Goal: Task Accomplishment & Management: Use online tool/utility

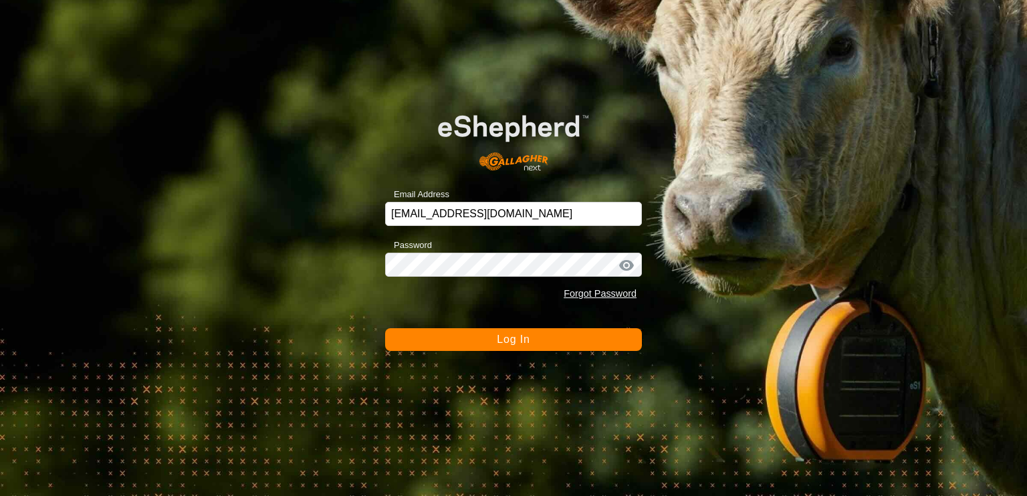
drag, startPoint x: 77, startPoint y: 1, endPoint x: 835, endPoint y: 165, distance: 775.8
drag, startPoint x: 835, startPoint y: 165, endPoint x: 872, endPoint y: 128, distance: 52.0
click at [872, 128] on div "Email Address nickhewitt@xtra.co.nz Password Forgot Password Log In" at bounding box center [513, 248] width 1027 height 496
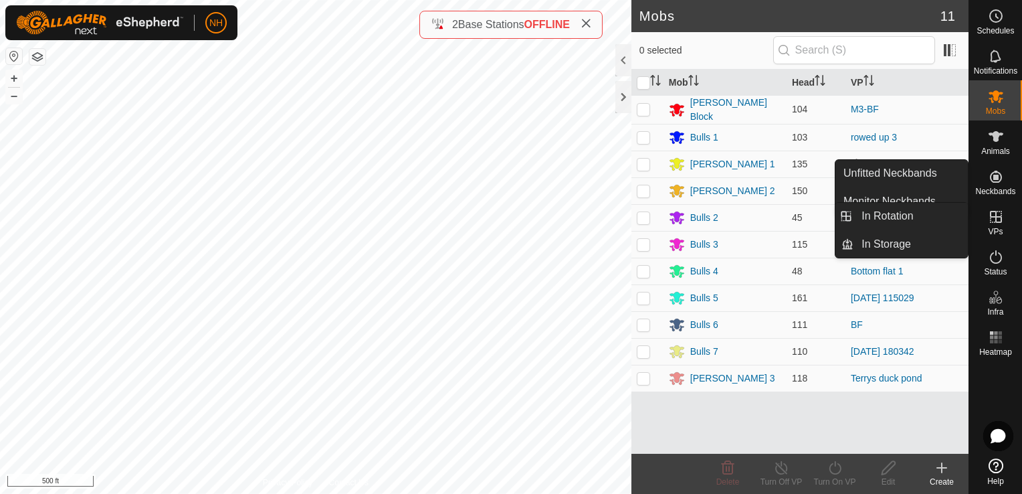
click at [998, 218] on icon at bounding box center [996, 217] width 16 height 16
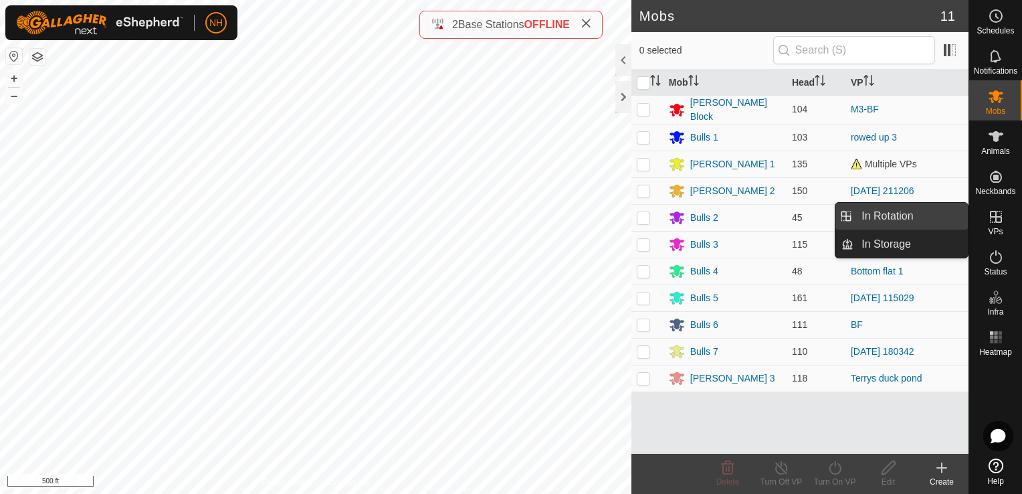
click at [907, 213] on span "In Rotation" at bounding box center [887, 216] width 52 height 16
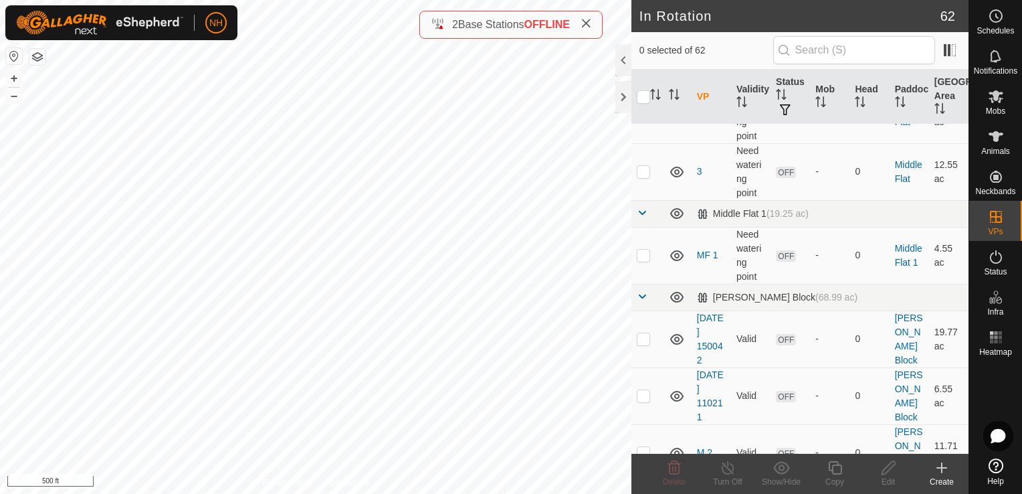
scroll to position [2341, 0]
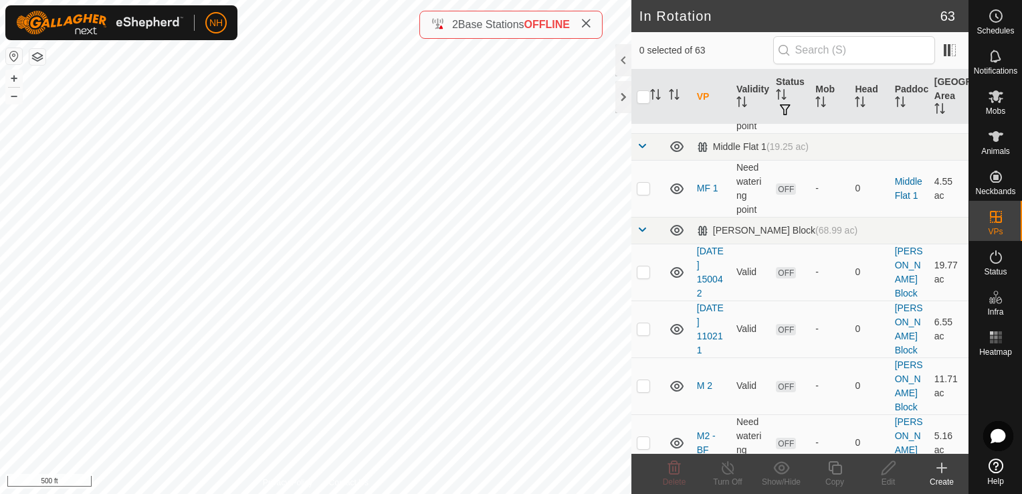
click at [942, 480] on div "Create" at bounding box center [942, 482] width 54 height 12
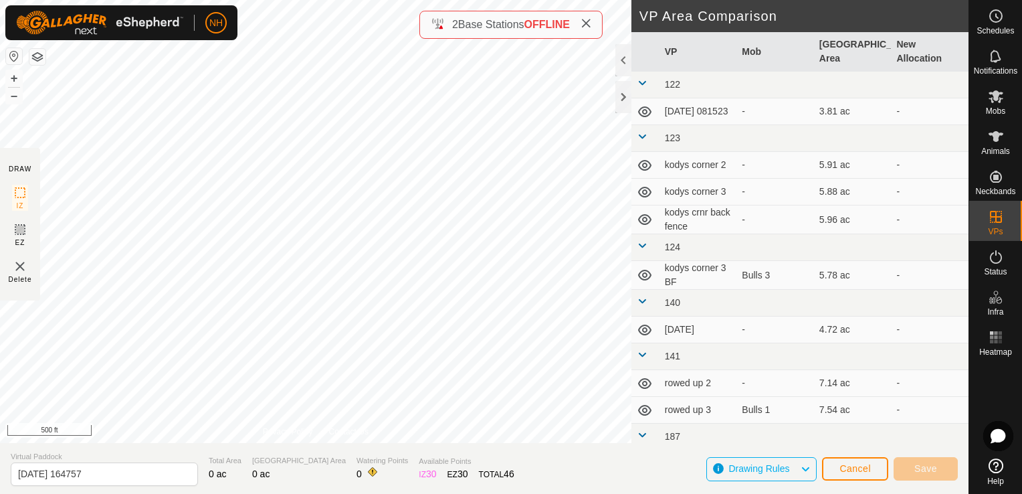
click at [252, 476] on span "0 ac" at bounding box center [260, 473] width 17 height 11
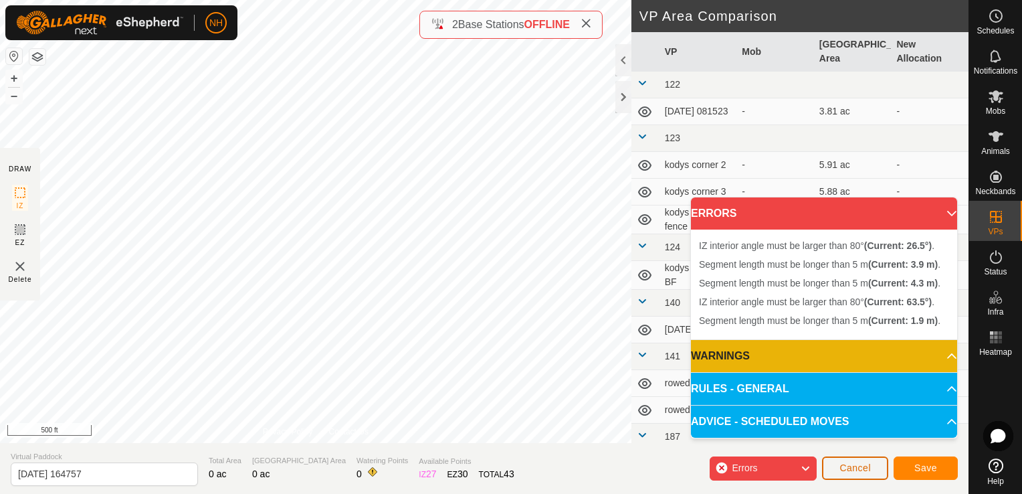
click at [869, 469] on span "Cancel" at bounding box center [854, 467] width 31 height 11
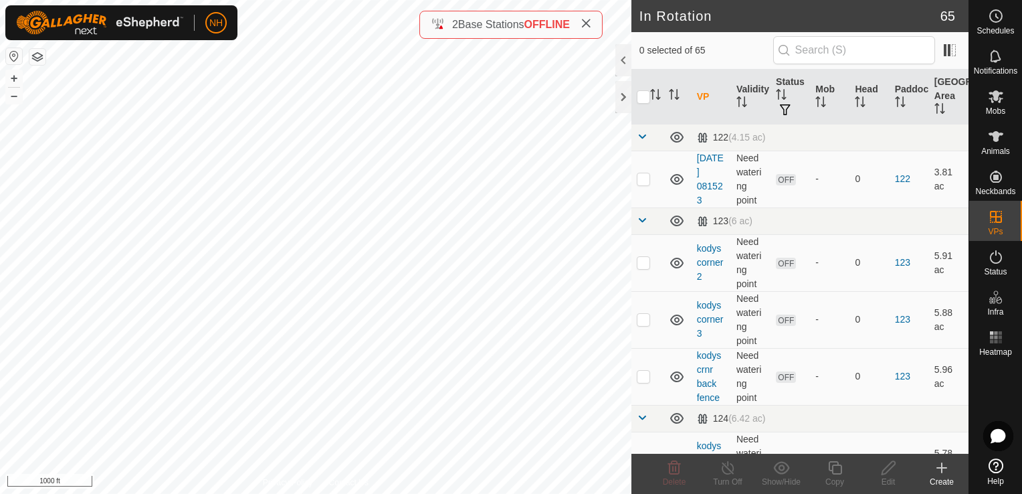
click at [937, 468] on icon at bounding box center [941, 468] width 9 height 0
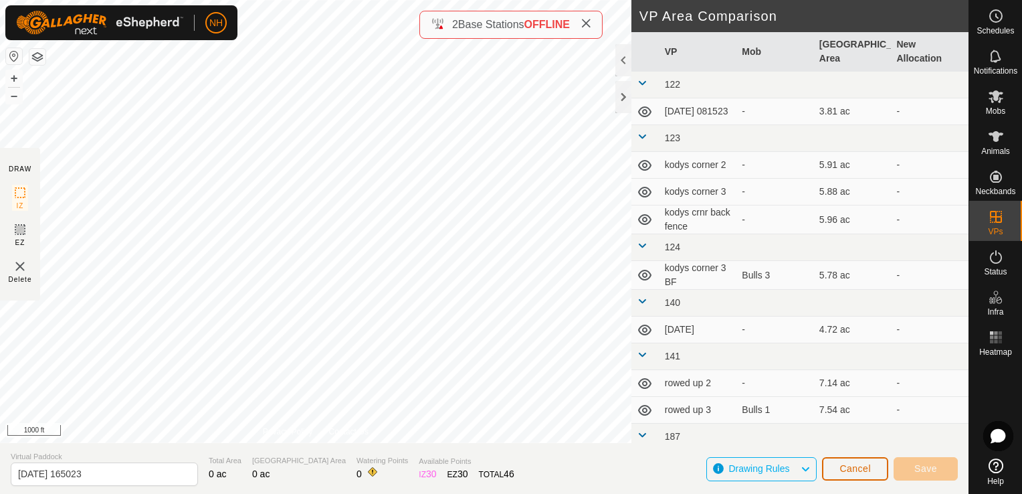
click at [861, 470] on span "Cancel" at bounding box center [854, 468] width 31 height 11
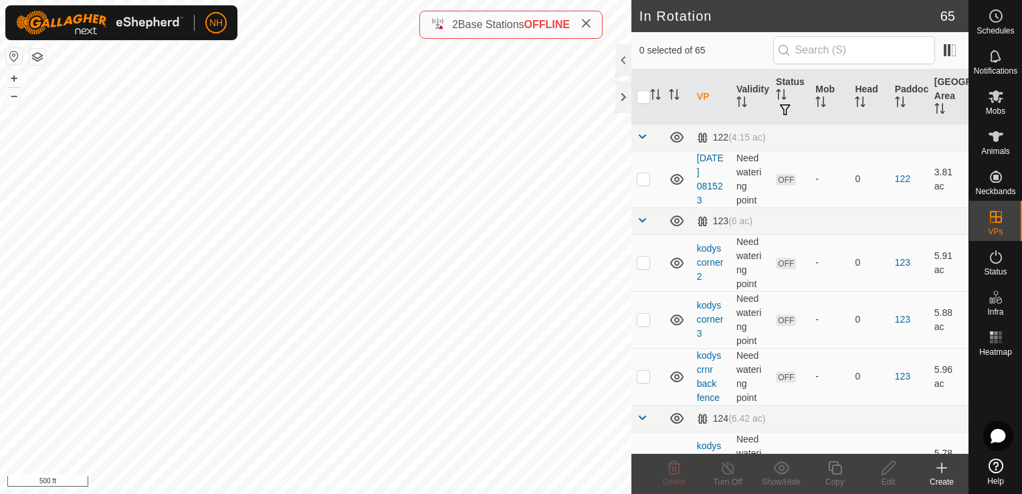
click at [941, 468] on icon at bounding box center [941, 468] width 9 height 0
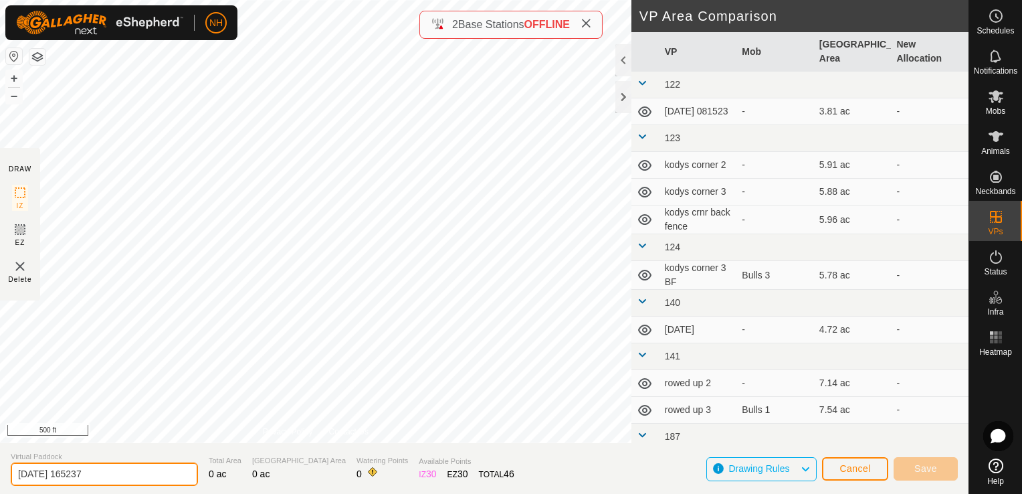
click at [111, 475] on input "[DATE] 165237" at bounding box center [104, 473] width 187 height 23
type input "2"
type input "r"
type input "R Fri"
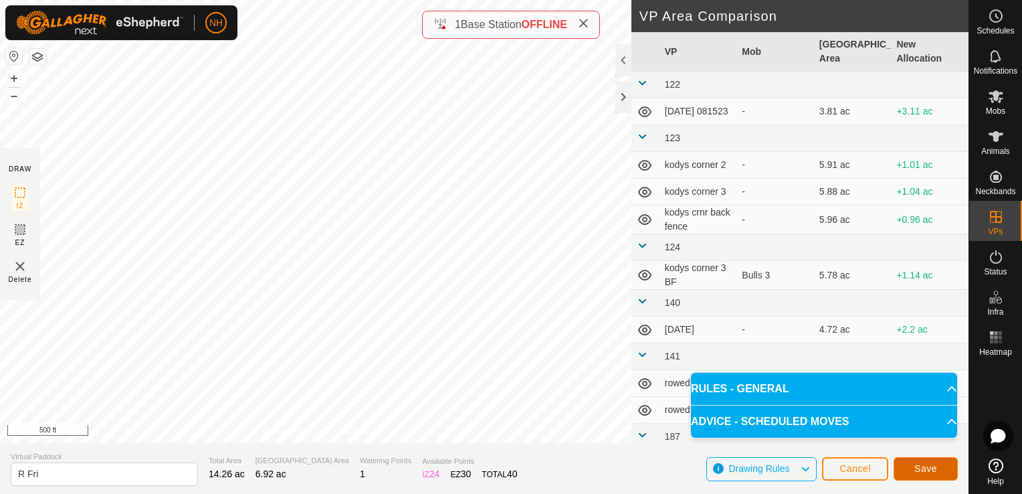
click at [912, 467] on button "Save" at bounding box center [926, 468] width 64 height 23
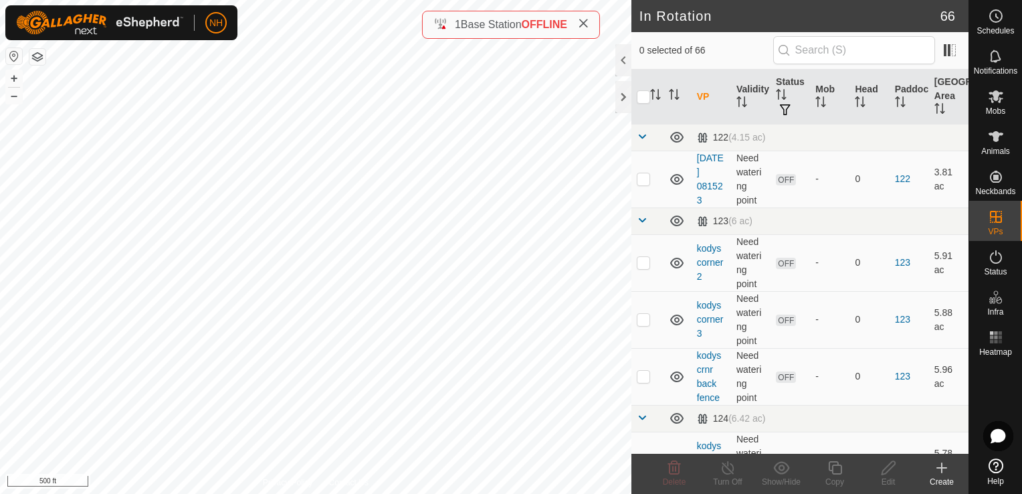
click at [942, 464] on icon at bounding box center [942, 467] width 0 height 9
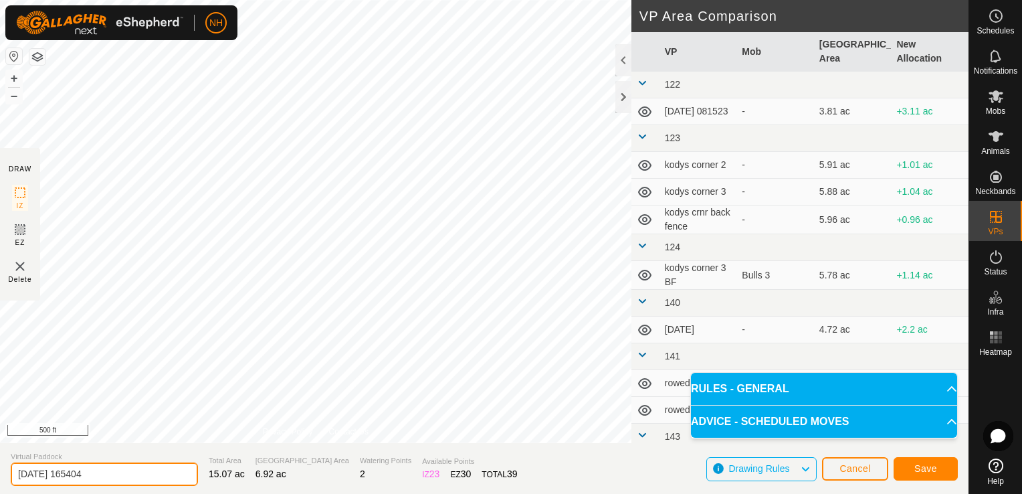
click at [107, 471] on input "[DATE] 165404" at bounding box center [104, 473] width 187 height 23
type input "2"
type input "R sat"
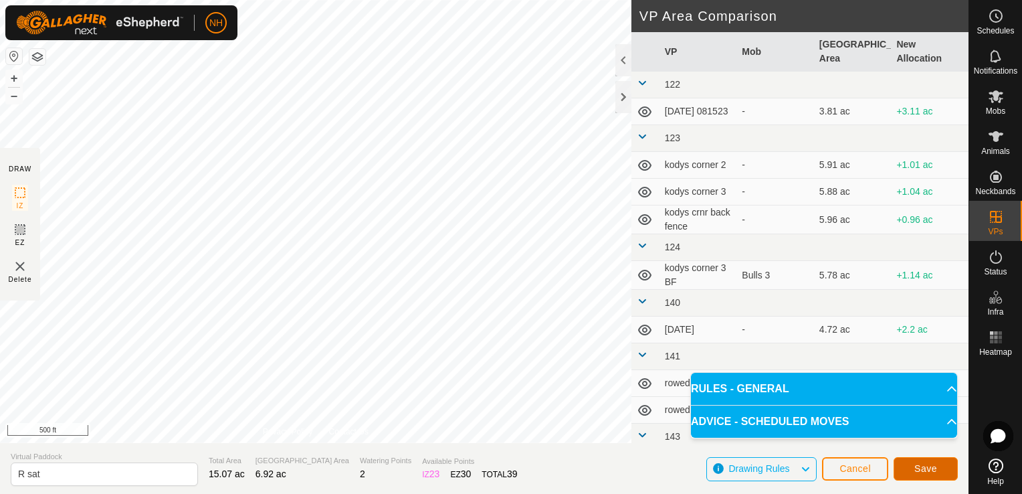
click at [904, 468] on button "Save" at bounding box center [926, 468] width 64 height 23
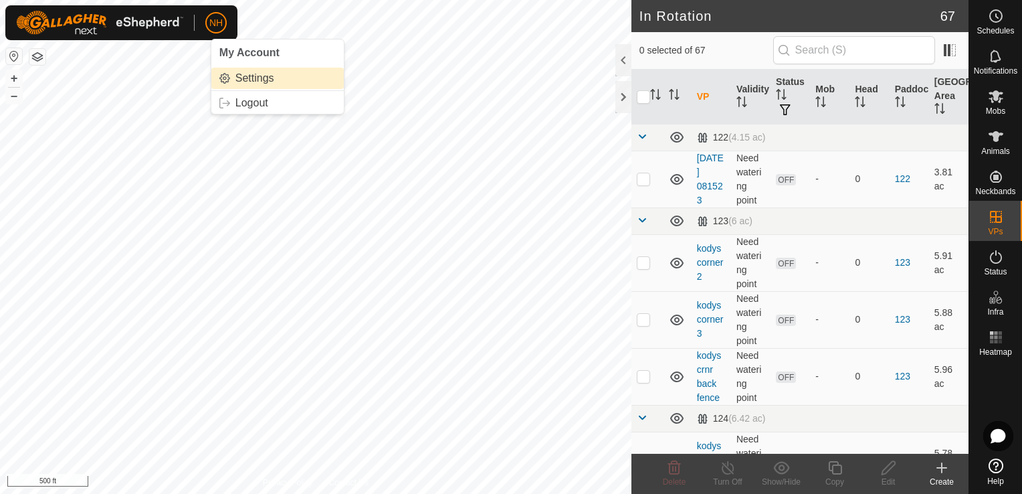
click at [243, 82] on link "Settings" at bounding box center [277, 78] width 132 height 21
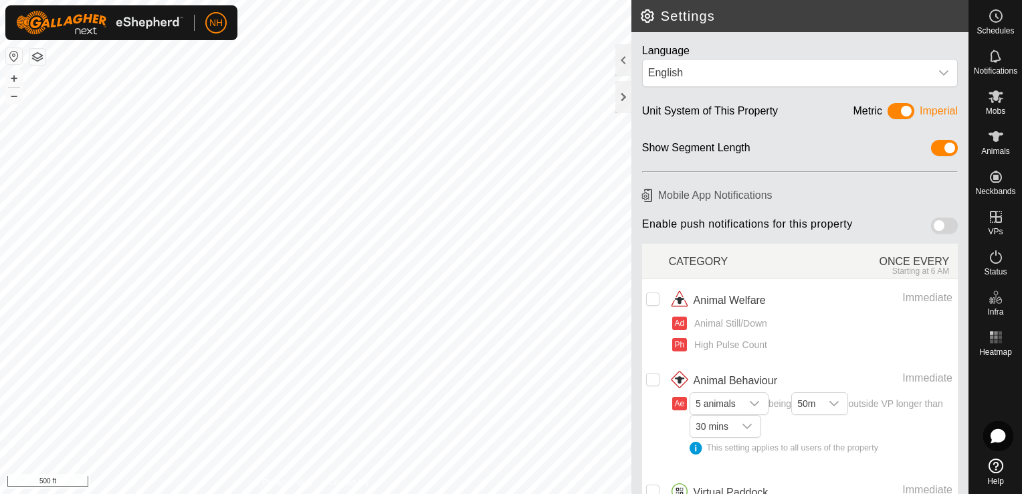
click at [894, 110] on span at bounding box center [901, 111] width 27 height 16
click at [998, 94] on icon at bounding box center [996, 96] width 15 height 13
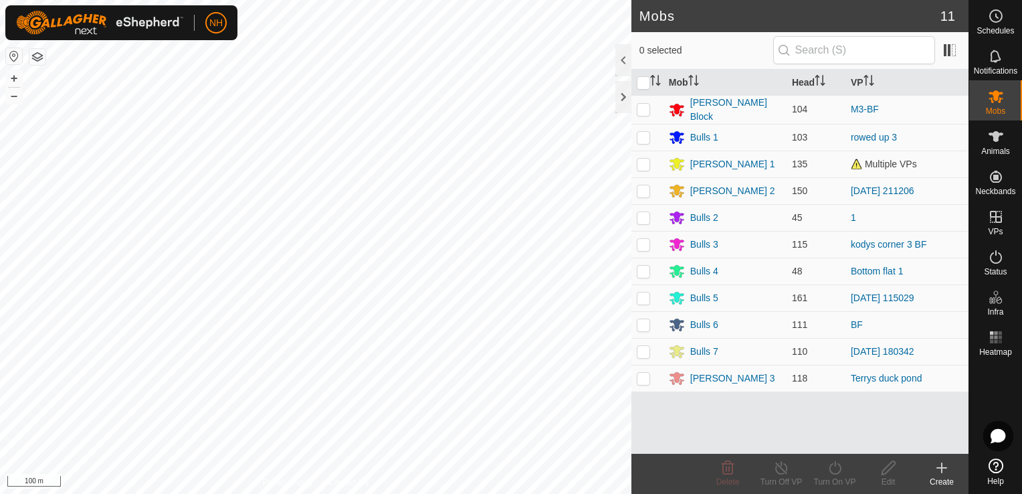
click at [942, 470] on icon at bounding box center [942, 467] width 0 height 9
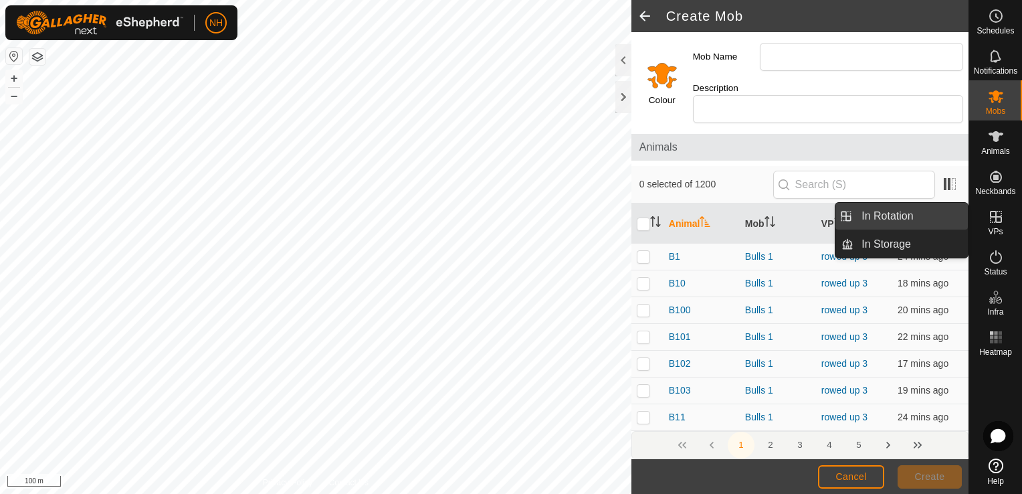
click at [919, 216] on link "In Rotation" at bounding box center [910, 216] width 114 height 27
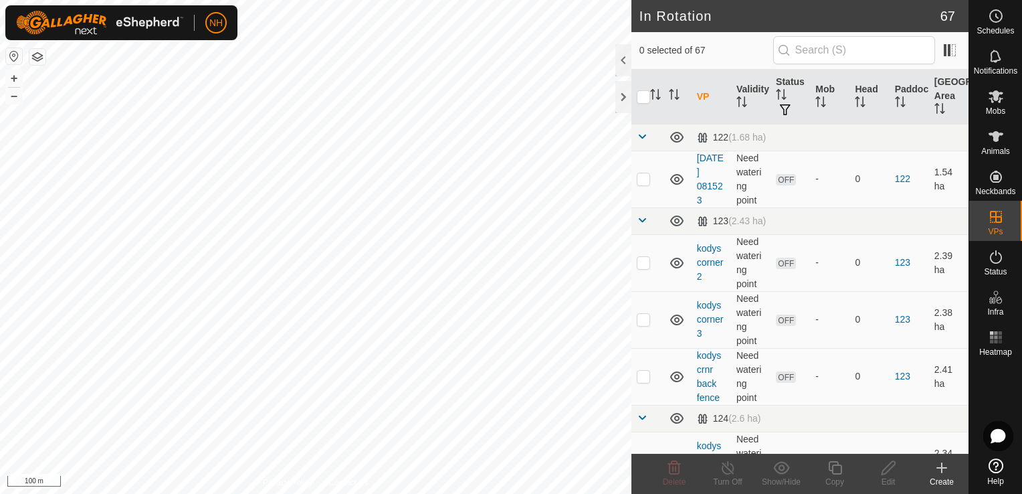
click at [938, 468] on icon at bounding box center [941, 468] width 9 height 0
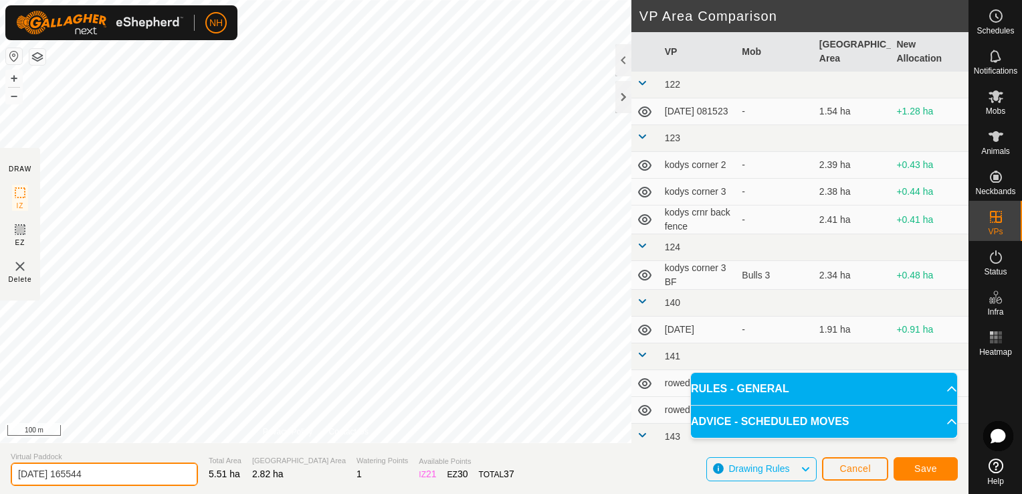
click at [120, 472] on input "[DATE] 165544" at bounding box center [104, 473] width 187 height 23
type input "2"
type input "R sun"
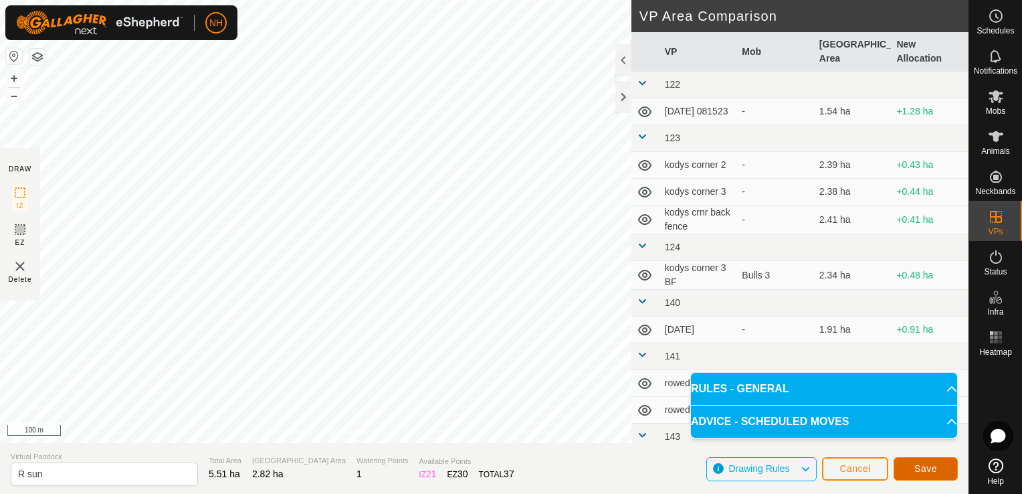
click at [928, 471] on span "Save" at bounding box center [925, 468] width 23 height 11
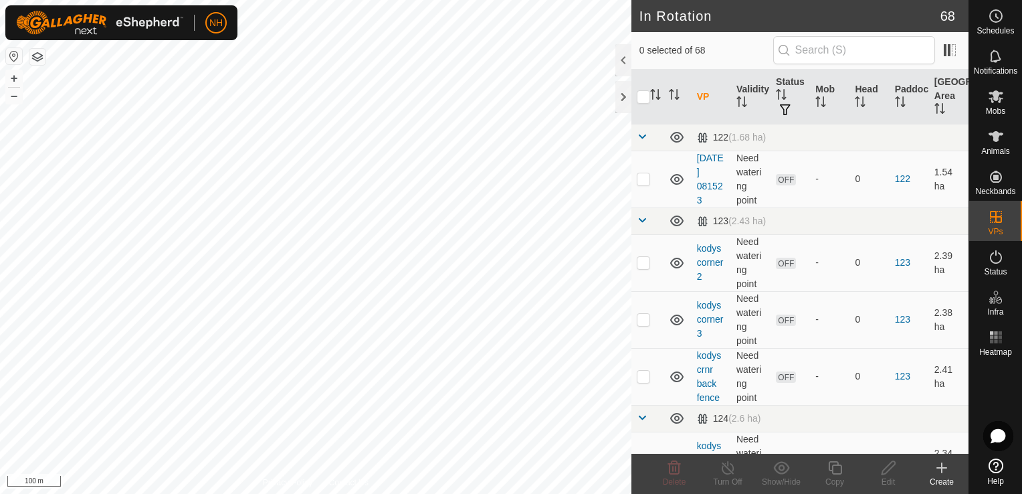
click at [937, 471] on icon at bounding box center [942, 468] width 16 height 16
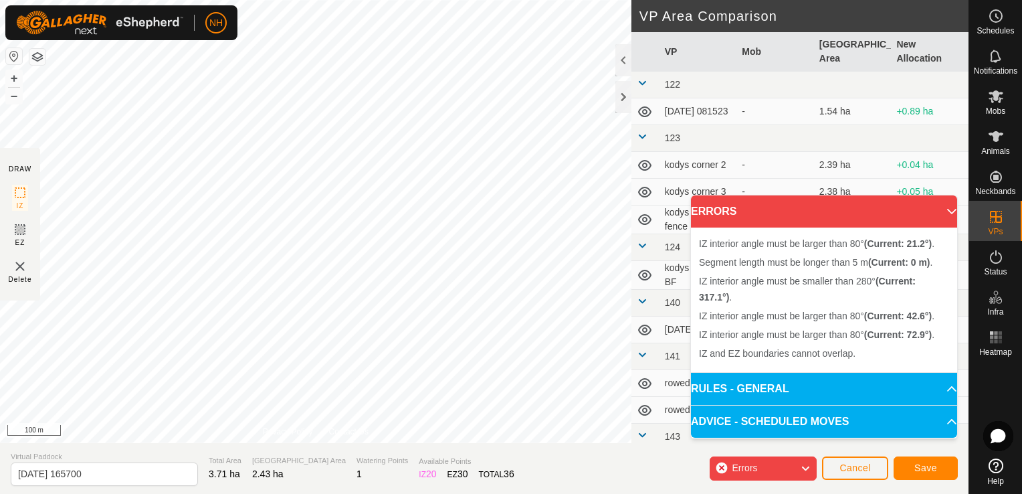
click at [198, 146] on div "IZ interior angle must be smaller than 280° (Current: 317.1°) . + – ⇧ i 100 m" at bounding box center [315, 221] width 631 height 443
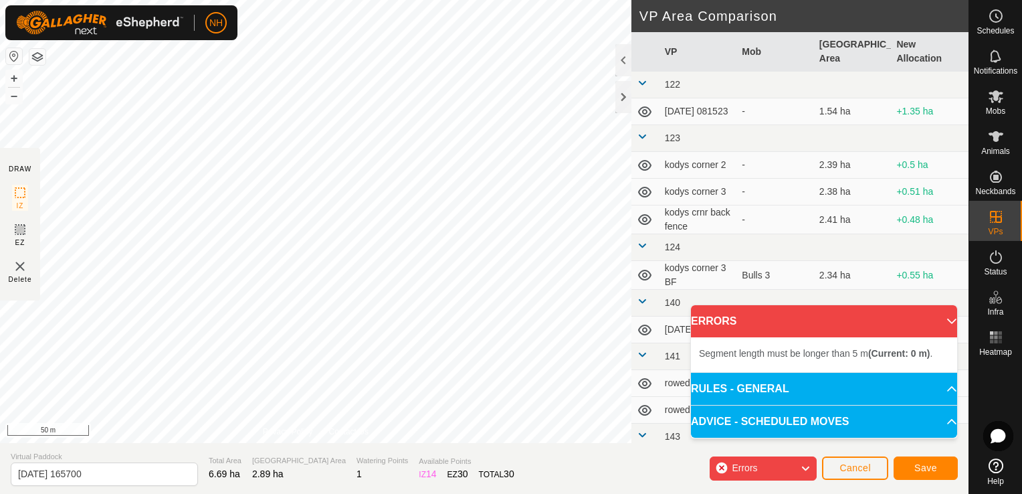
click at [148, 92] on div "Segment length must be longer than 5 m (Current: 0 m) . Segment length must be …" at bounding box center [315, 221] width 631 height 443
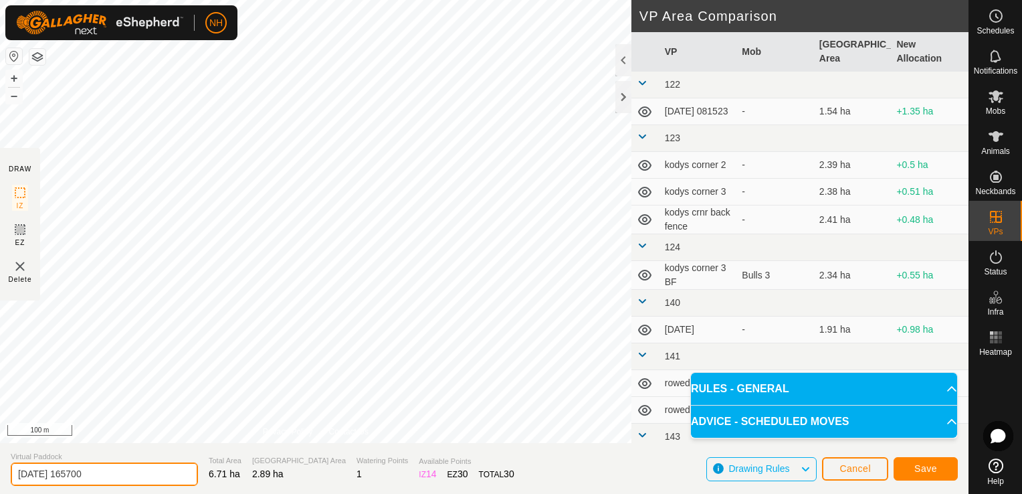
click at [118, 468] on input "[DATE] 165700" at bounding box center [104, 473] width 187 height 23
type input "2"
type input "R 2 mon"
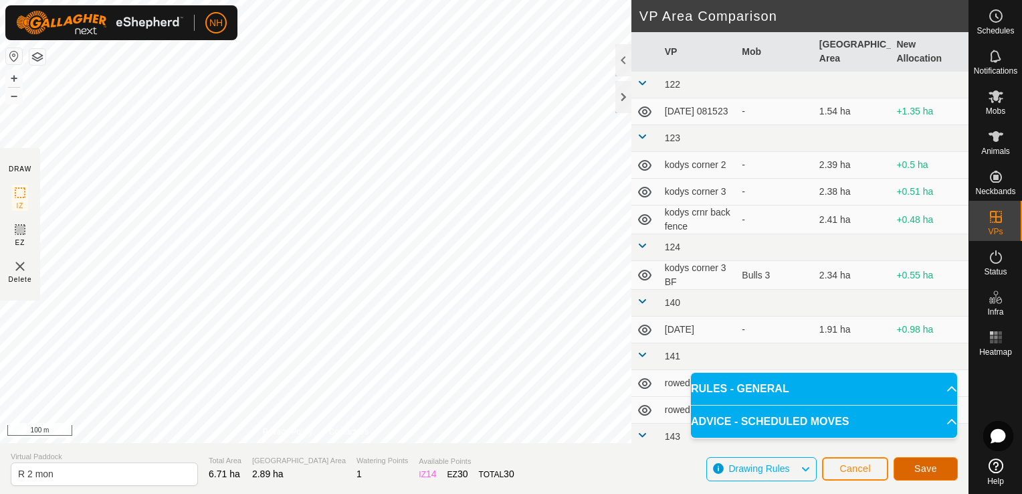
click at [923, 471] on span "Save" at bounding box center [925, 468] width 23 height 11
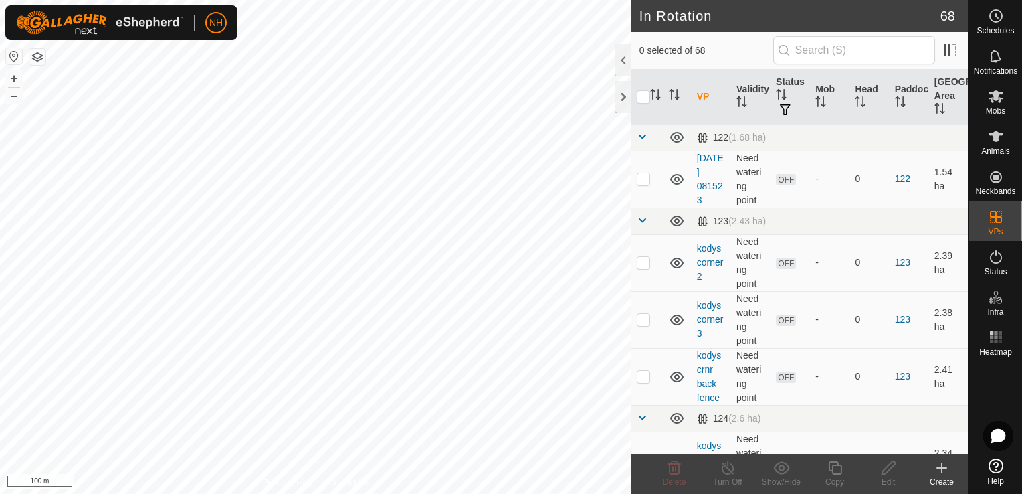
click at [942, 472] on icon at bounding box center [942, 467] width 0 height 9
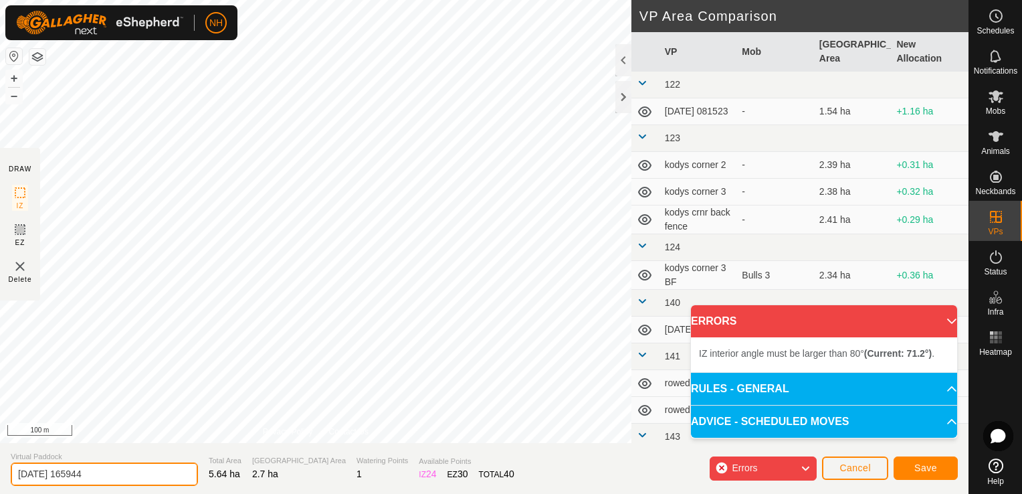
click at [107, 476] on input "[DATE] 165944" at bounding box center [104, 473] width 187 height 23
type input "2"
type input "R 2 tue"
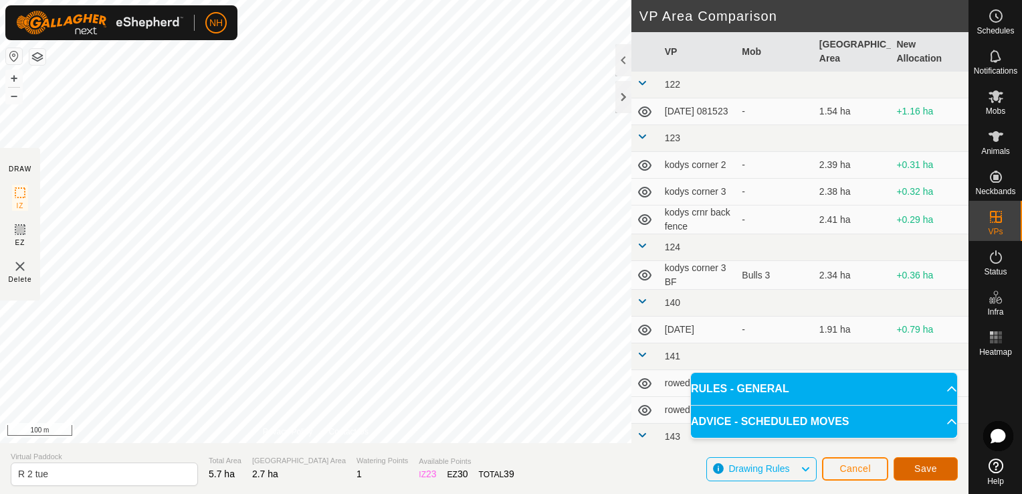
click at [922, 463] on span "Save" at bounding box center [925, 468] width 23 height 11
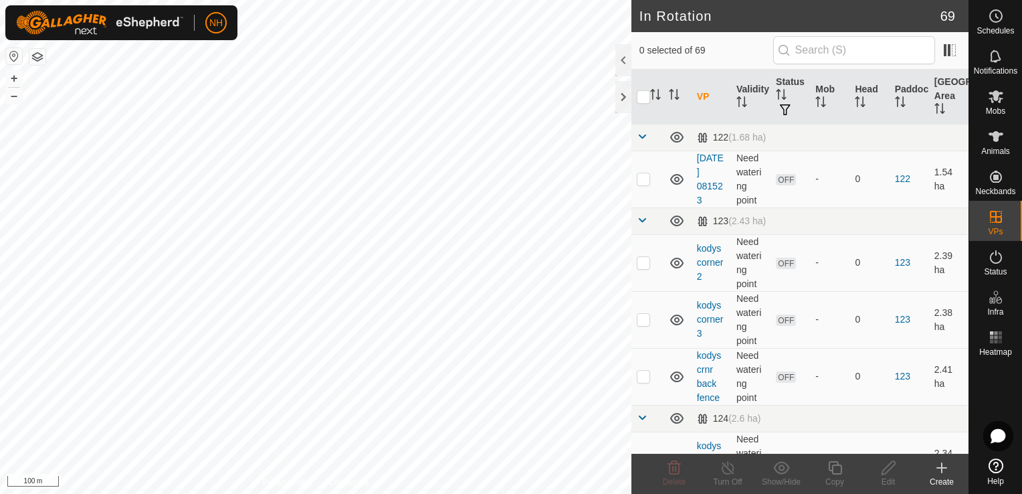
click at [944, 470] on icon at bounding box center [942, 468] width 16 height 16
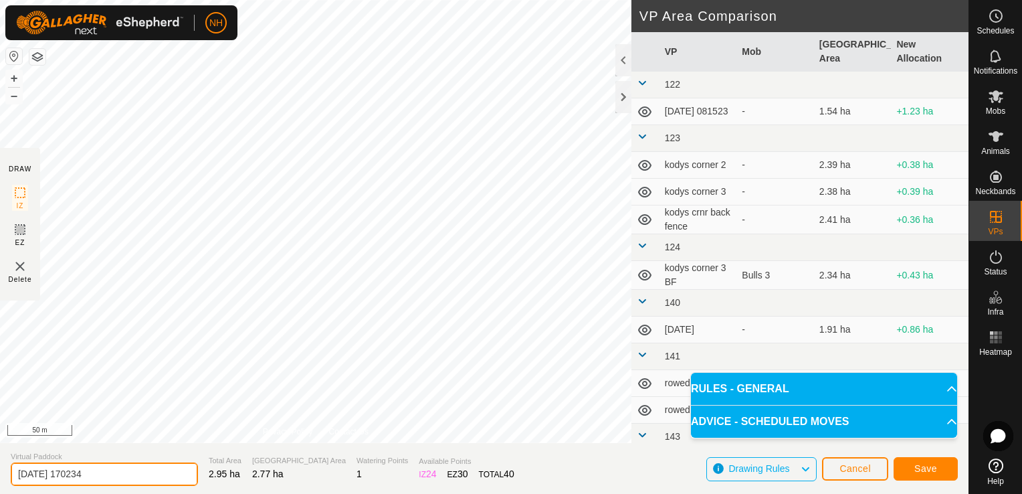
click at [108, 472] on input "[DATE] 170234" at bounding box center [104, 473] width 187 height 23
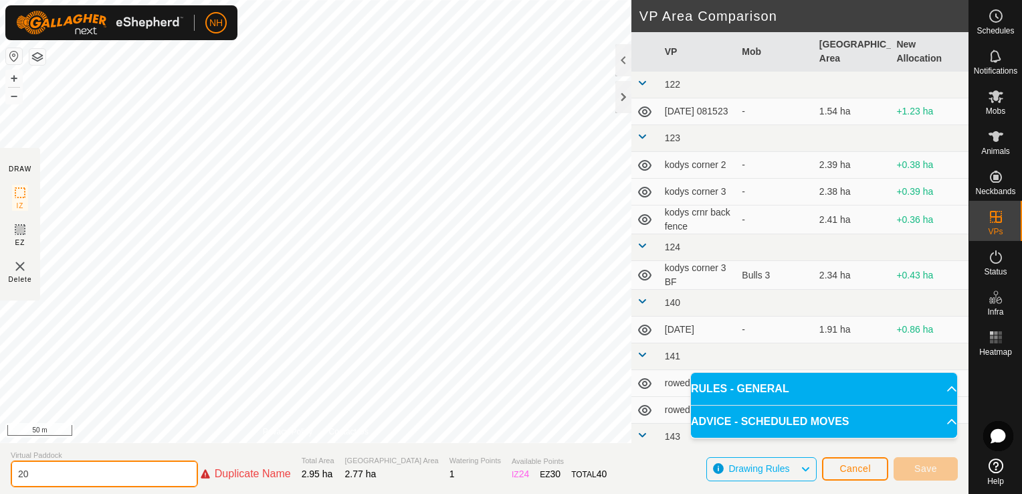
type input "2"
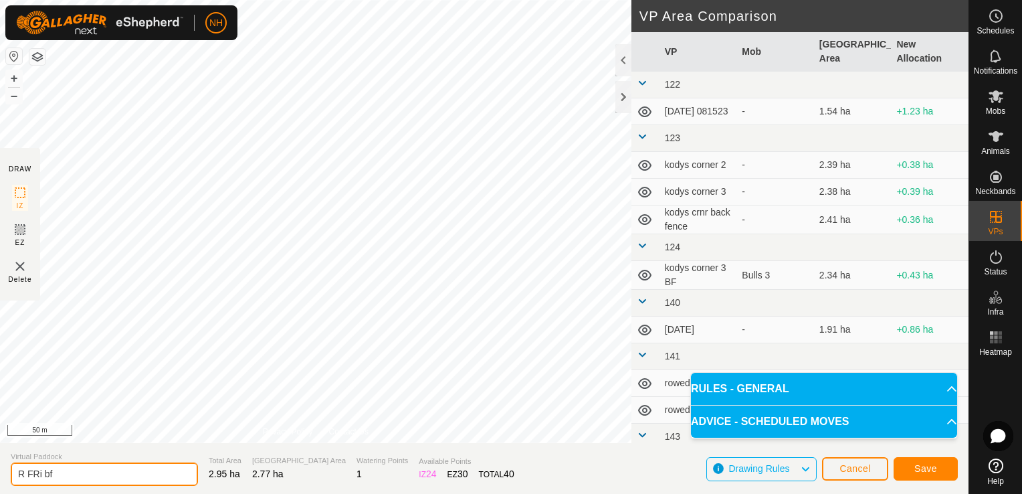
type input "R FRi bf"
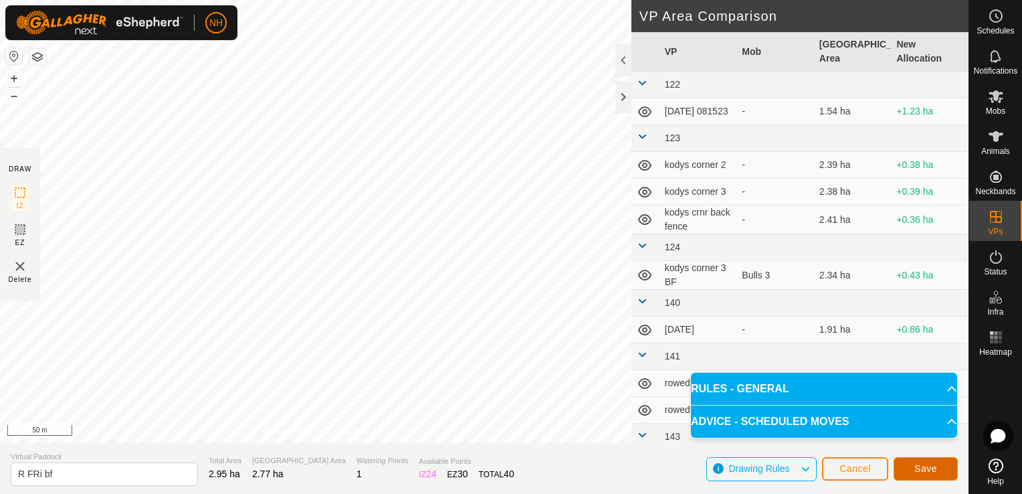
click at [923, 472] on span "Save" at bounding box center [925, 468] width 23 height 11
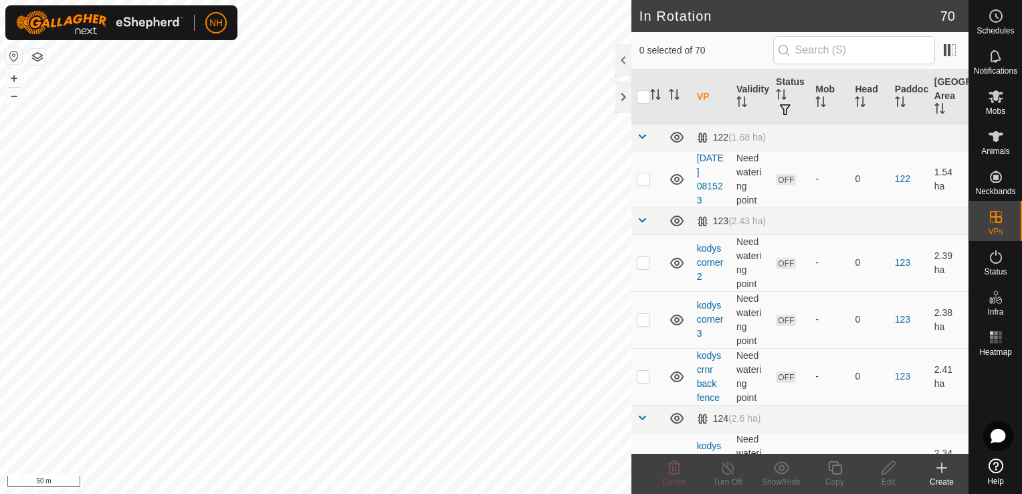
click at [942, 472] on icon at bounding box center [942, 467] width 0 height 9
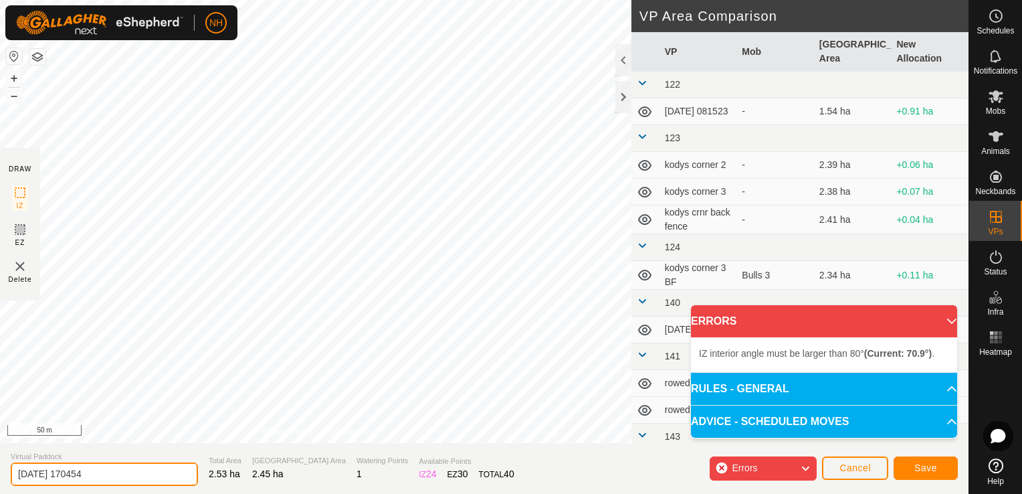
click at [116, 477] on input "[DATE] 170454" at bounding box center [104, 473] width 187 height 23
type input "2"
type input "r sat bf"
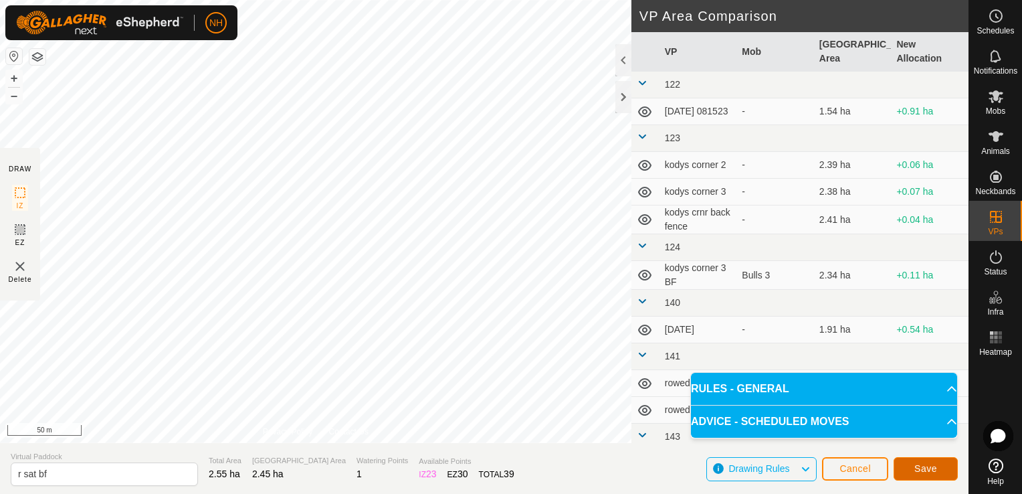
click at [930, 469] on span "Save" at bounding box center [925, 468] width 23 height 11
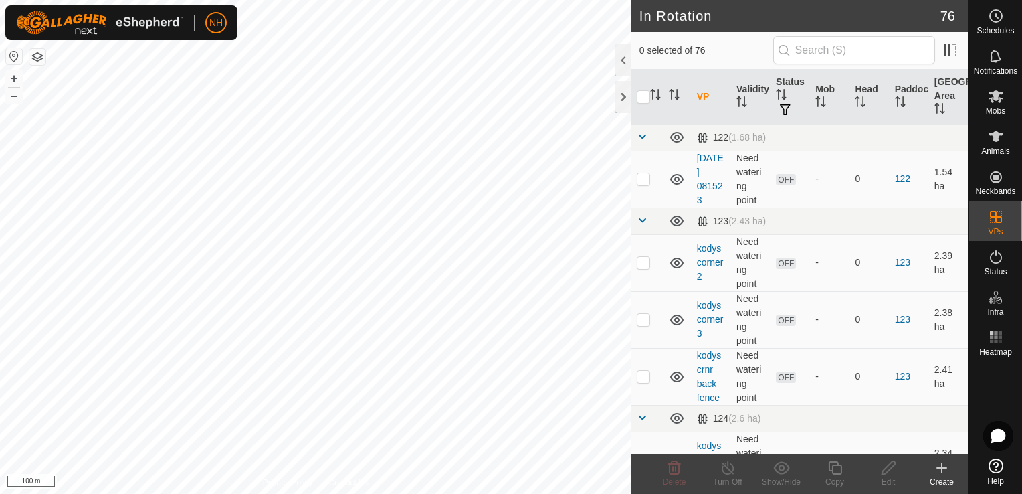
click at [940, 470] on icon at bounding box center [942, 468] width 16 height 16
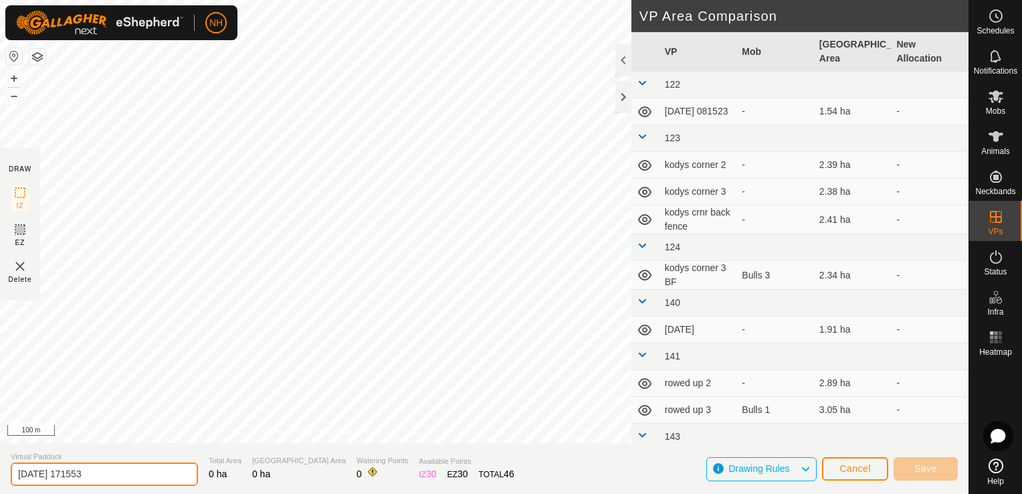
click at [126, 476] on input "[DATE] 171553" at bounding box center [104, 473] width 187 height 23
type input "2"
type input "[PERSON_NAME]"
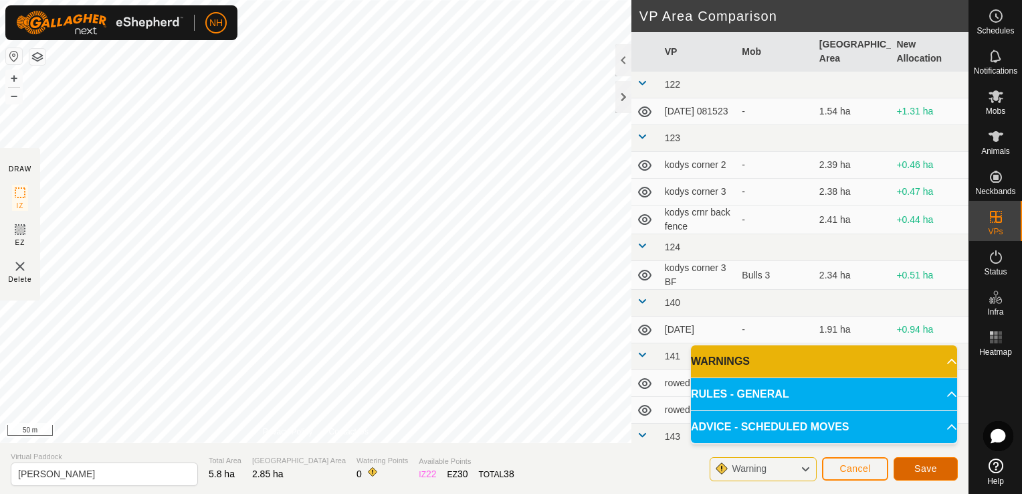
click at [918, 465] on span "Save" at bounding box center [925, 468] width 23 height 11
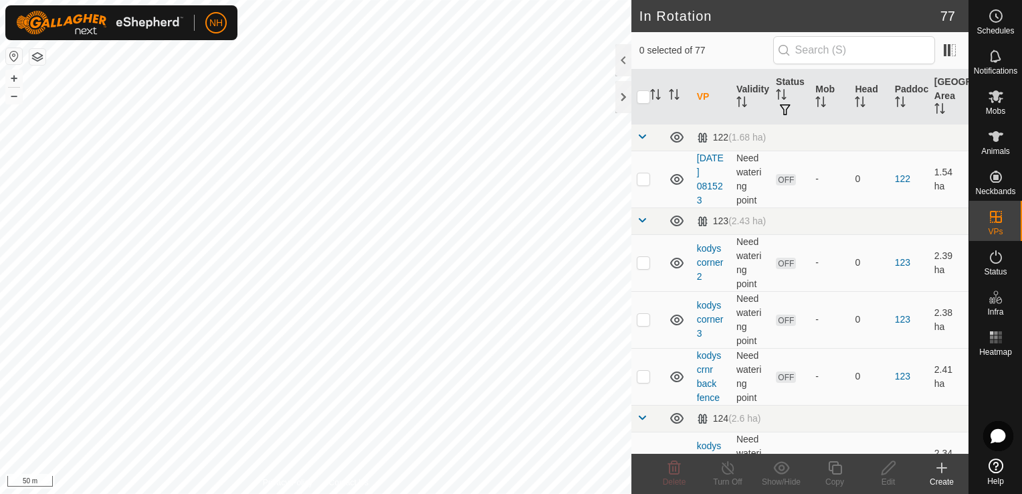
click at [940, 470] on icon at bounding box center [942, 468] width 16 height 16
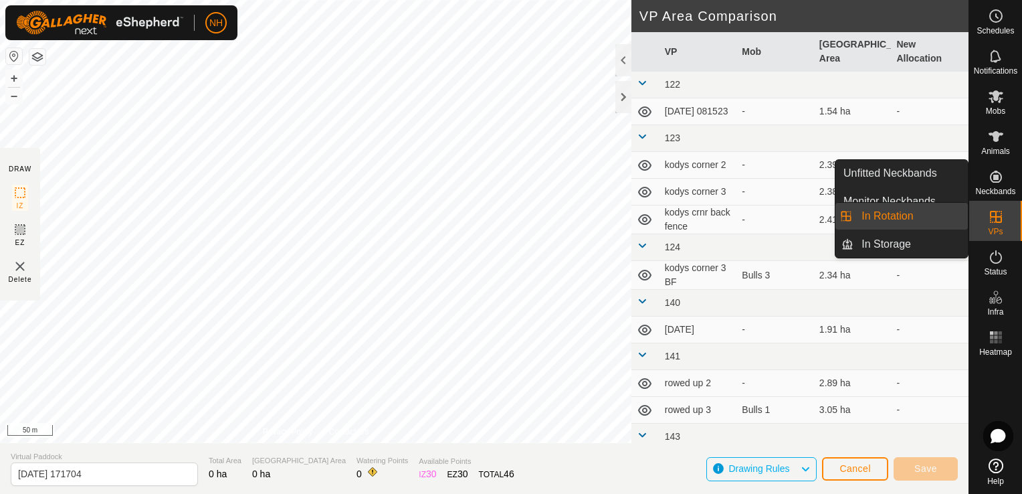
click at [998, 229] on span "VPs" at bounding box center [995, 231] width 15 height 8
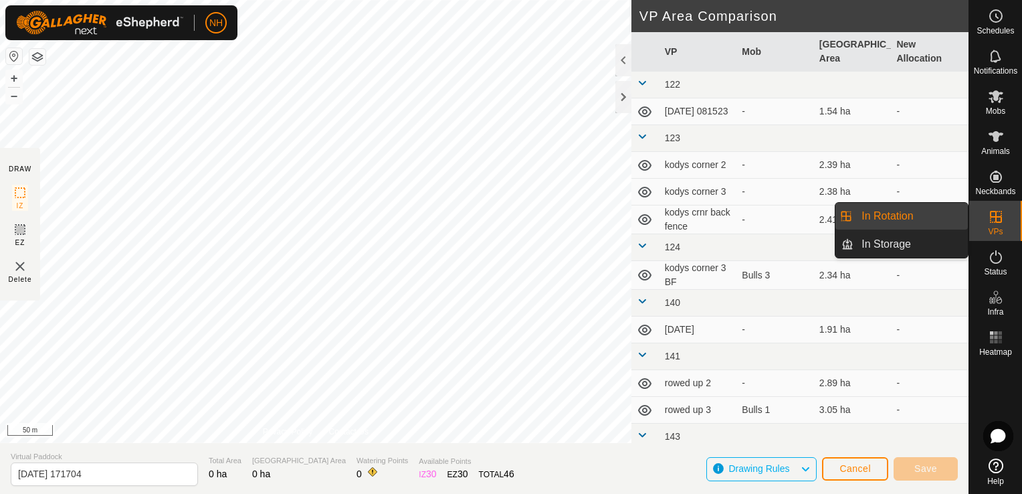
click at [902, 217] on link "In Rotation" at bounding box center [910, 216] width 114 height 27
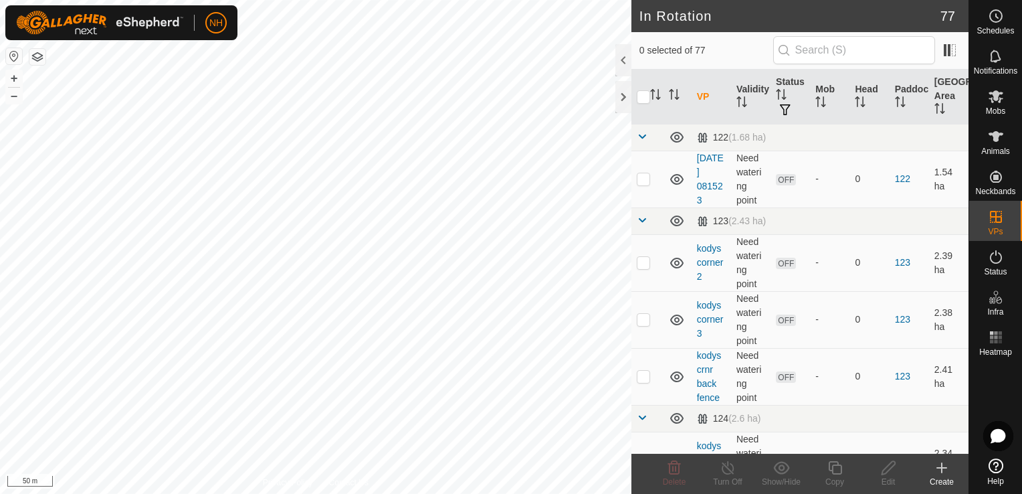
click at [943, 472] on icon at bounding box center [942, 468] width 16 height 16
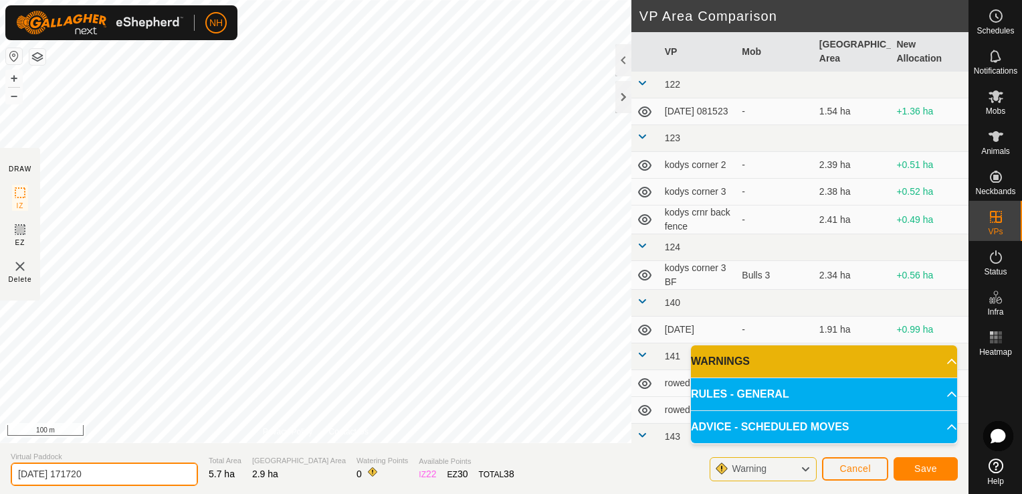
click at [132, 478] on input "[DATE] 171720" at bounding box center [104, 473] width 187 height 23
type input "2"
type input "[PERSON_NAME] sat"
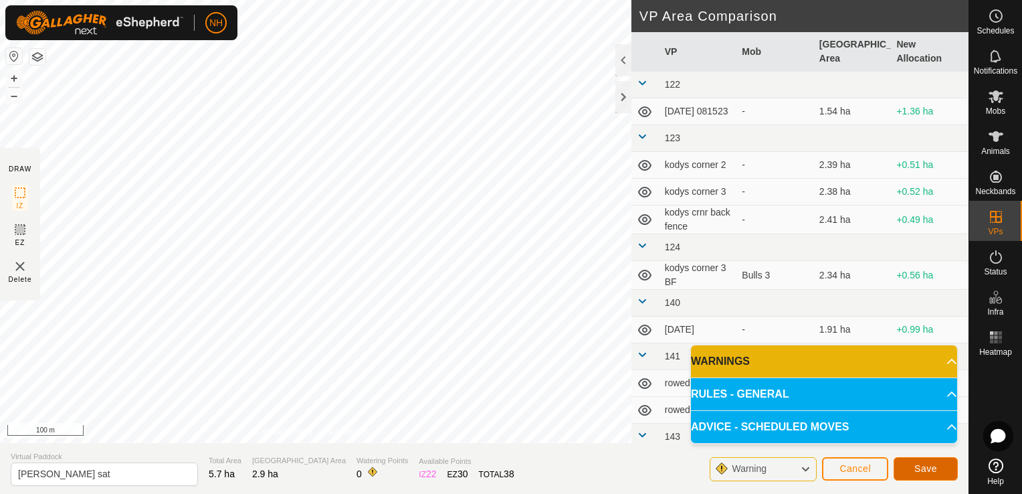
click at [928, 472] on span "Save" at bounding box center [925, 468] width 23 height 11
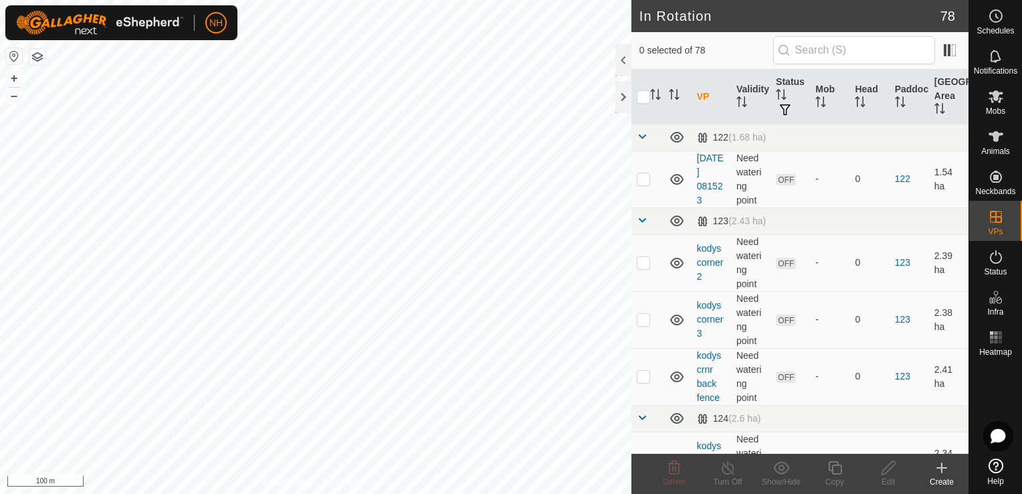
click at [940, 472] on icon at bounding box center [942, 468] width 16 height 16
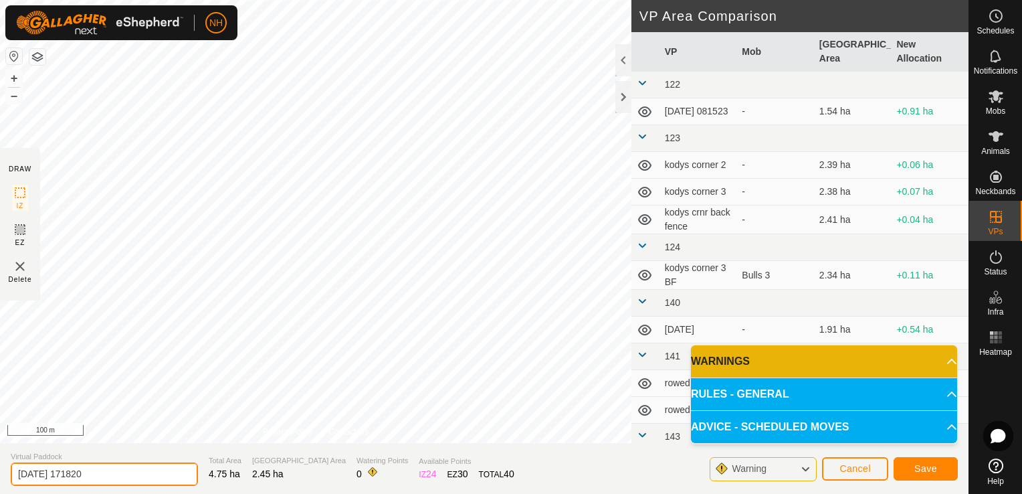
click at [127, 475] on input "[DATE] 171820" at bounding box center [104, 473] width 187 height 23
type input "2"
type input "[PERSON_NAME]"
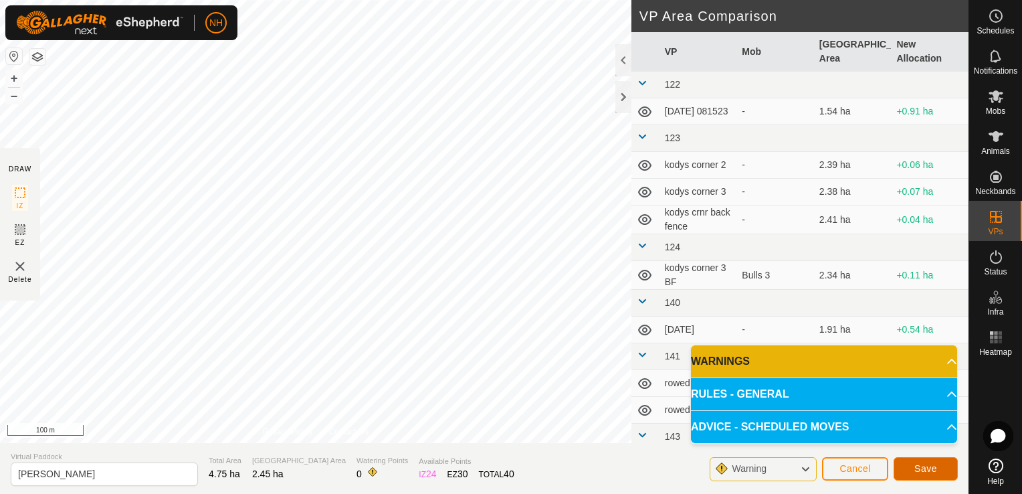
click at [928, 465] on span "Save" at bounding box center [925, 468] width 23 height 11
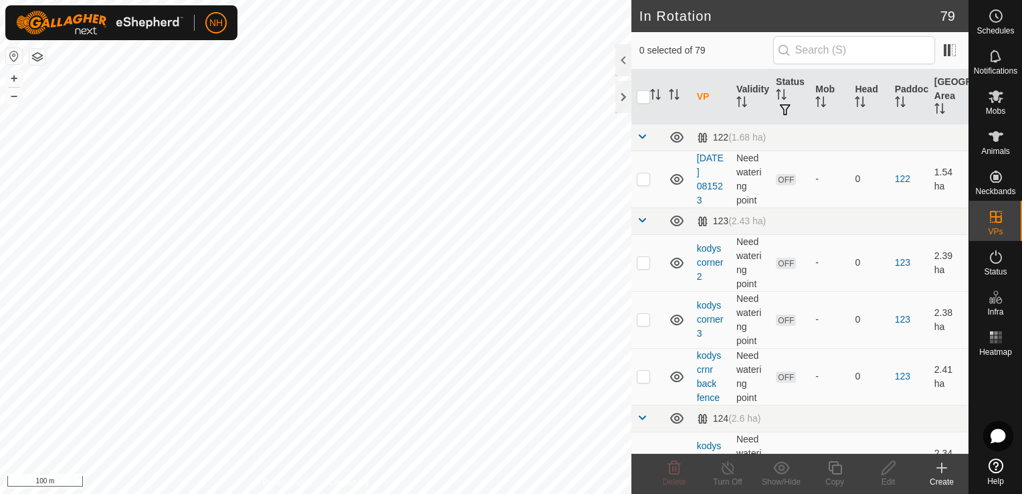
click at [936, 470] on icon at bounding box center [942, 468] width 16 height 16
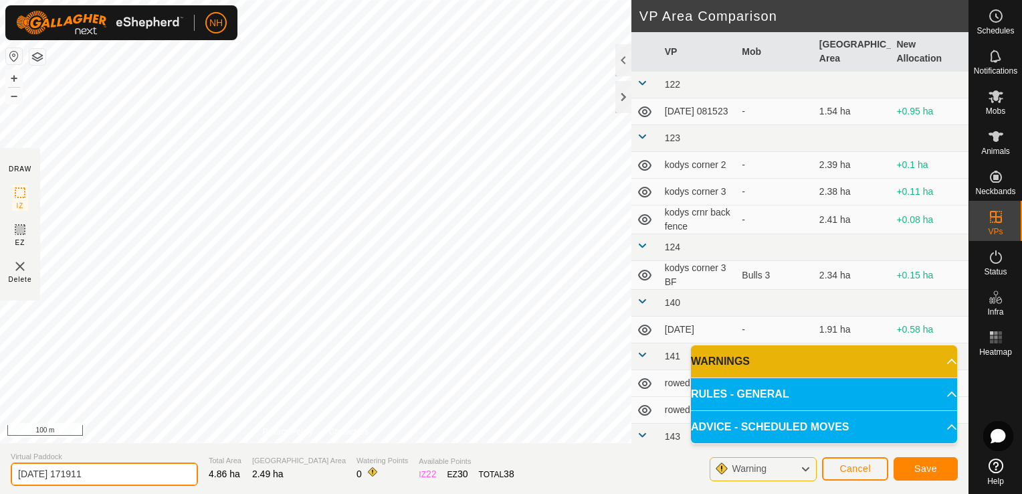
click at [134, 476] on input "[DATE] 171911" at bounding box center [104, 473] width 187 height 23
type input "2"
type input "[PERSON_NAME]"
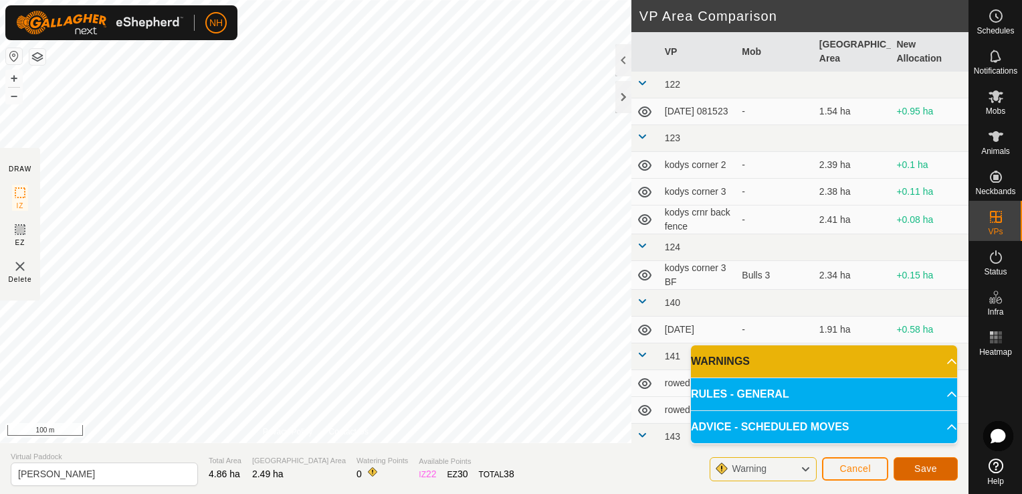
click at [920, 470] on span "Save" at bounding box center [925, 468] width 23 height 11
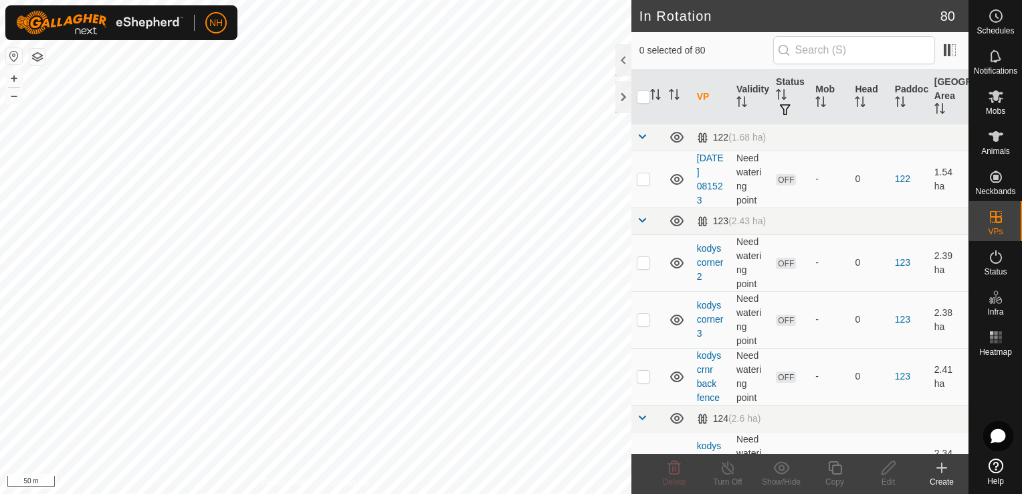
click at [940, 466] on icon at bounding box center [942, 468] width 16 height 16
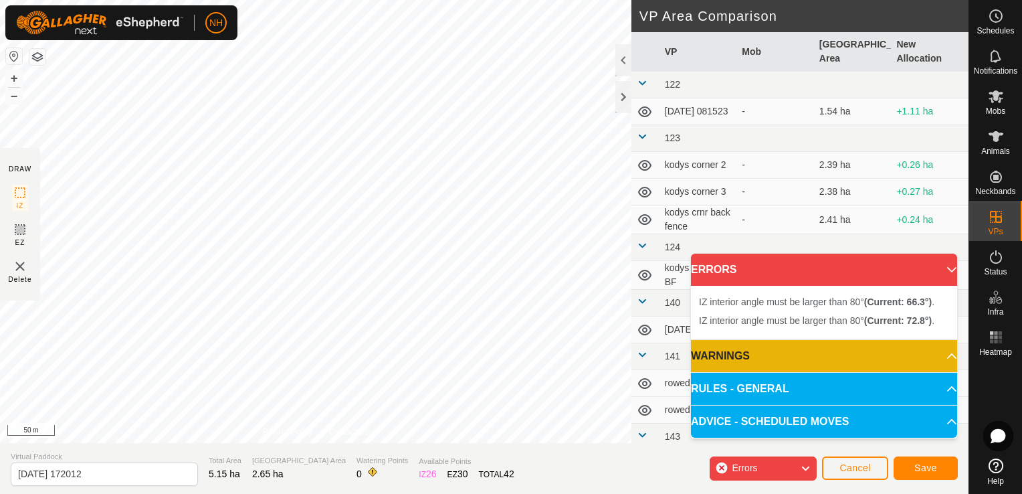
click at [299, 493] on html "NH Schedules Notifications Mobs Animals Neckbands VPs Status Infra Heatmap Help…" at bounding box center [511, 247] width 1022 height 494
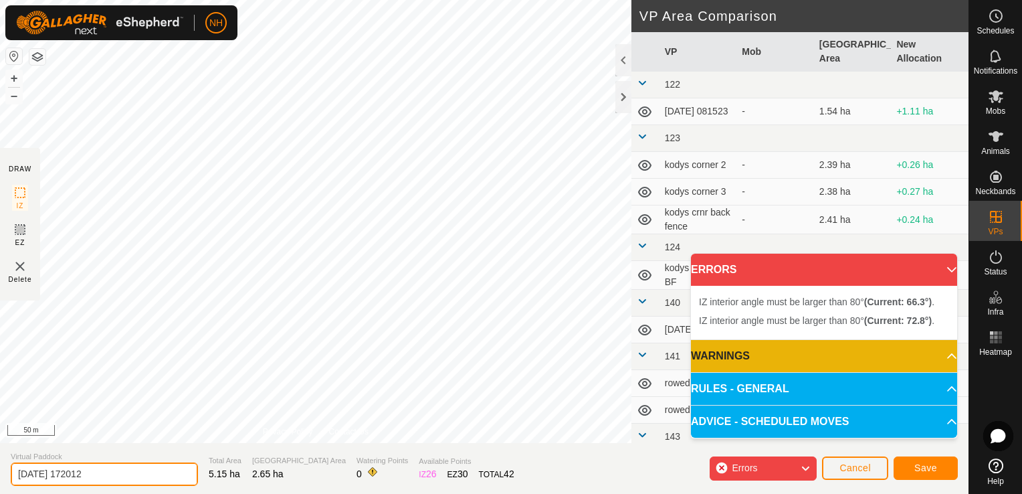
click at [128, 466] on input "[DATE] 172012" at bounding box center [104, 473] width 187 height 23
type input "2"
type input "[PERSON_NAME] tues"
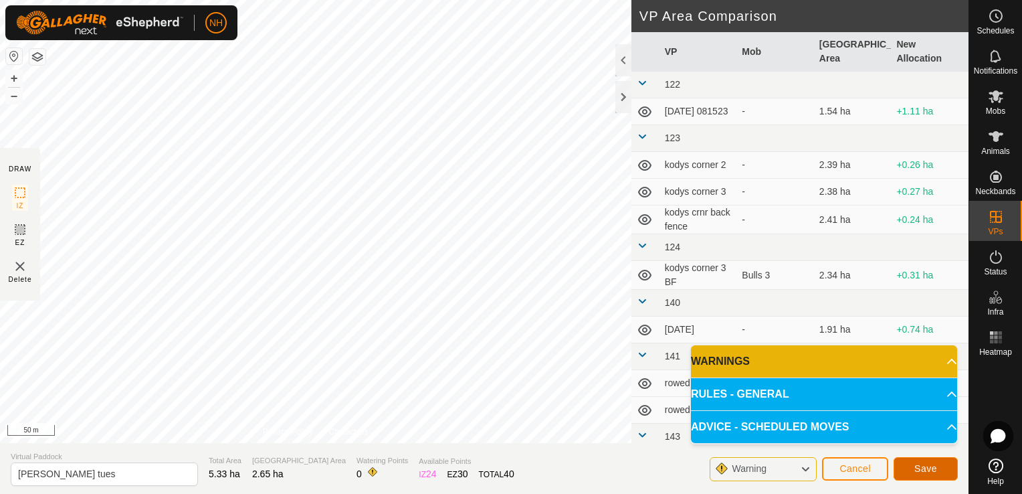
click at [932, 464] on span "Save" at bounding box center [925, 468] width 23 height 11
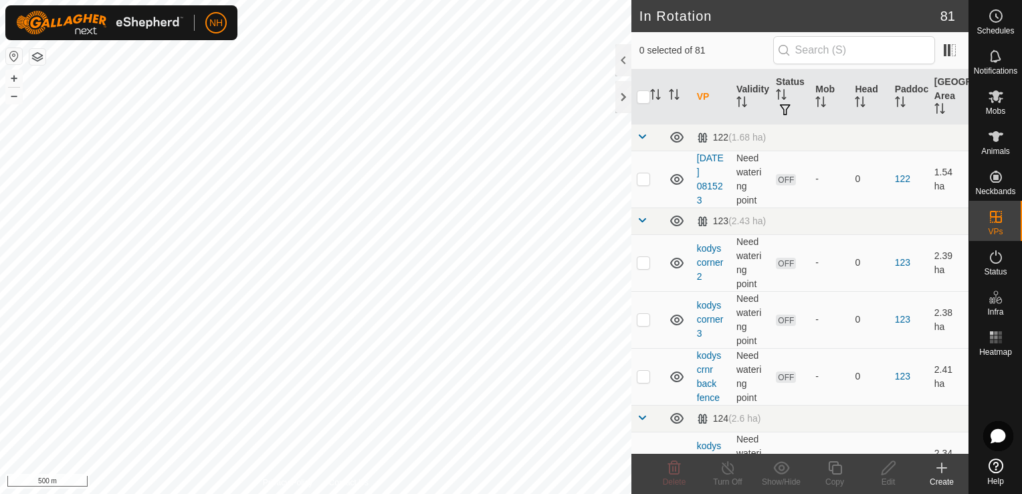
click at [939, 470] on icon at bounding box center [942, 468] width 16 height 16
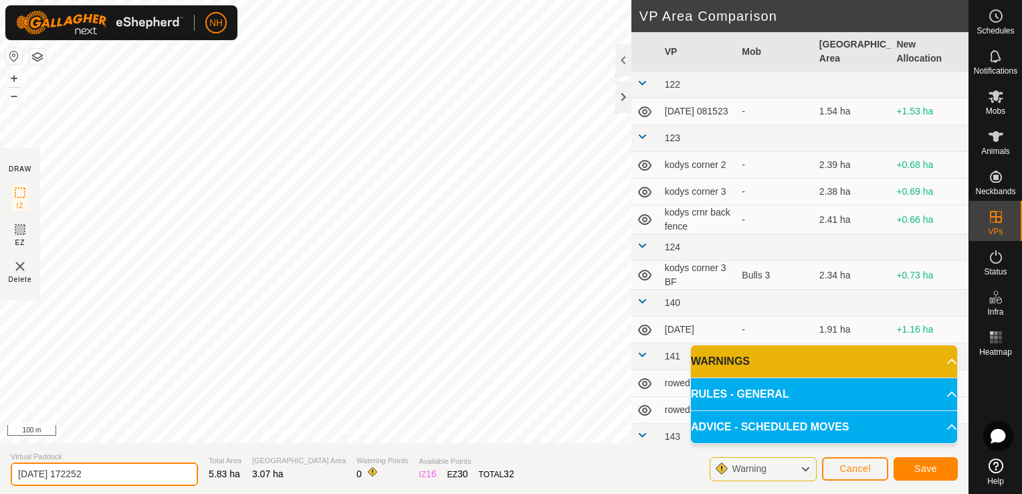
click at [123, 469] on input "[DATE] 172252" at bounding box center [104, 473] width 187 height 23
type input "2"
type input "mouats sat"
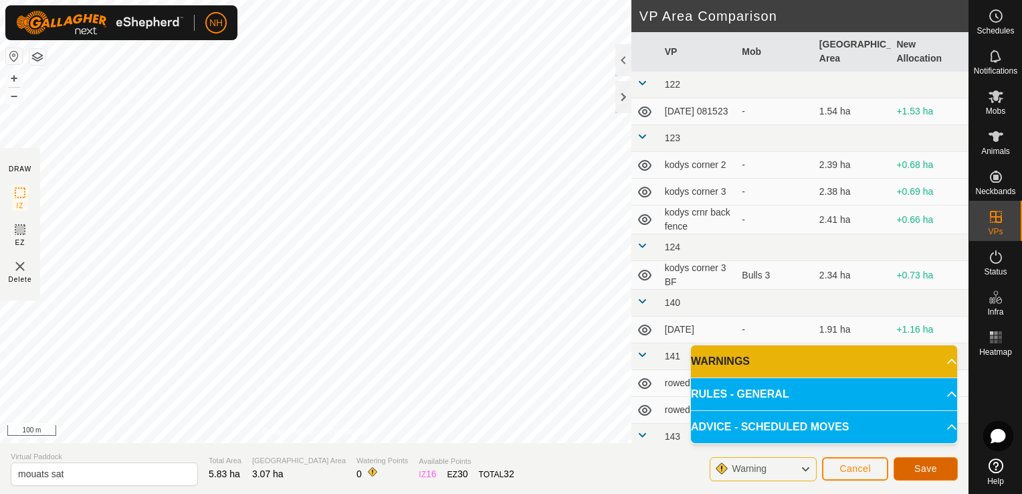
click at [936, 470] on span "Save" at bounding box center [925, 468] width 23 height 11
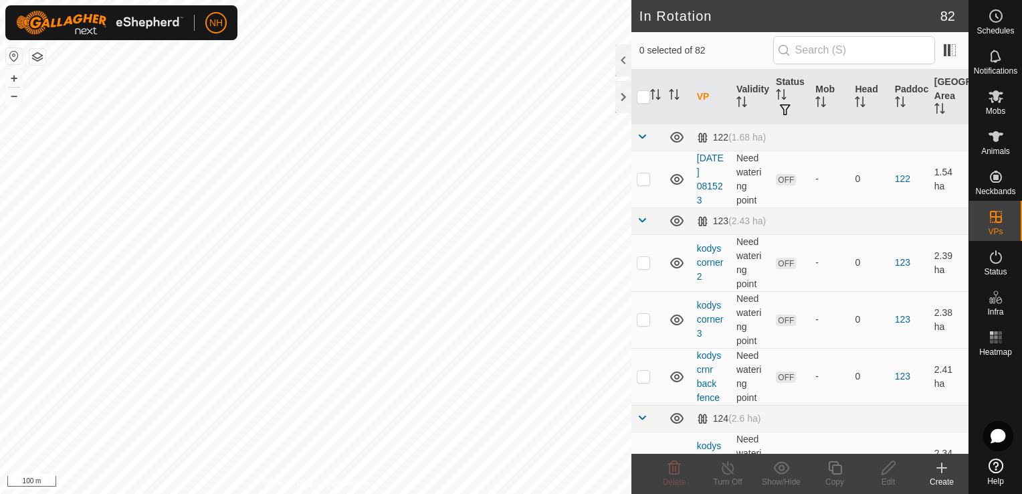
click at [938, 470] on icon at bounding box center [942, 468] width 16 height 16
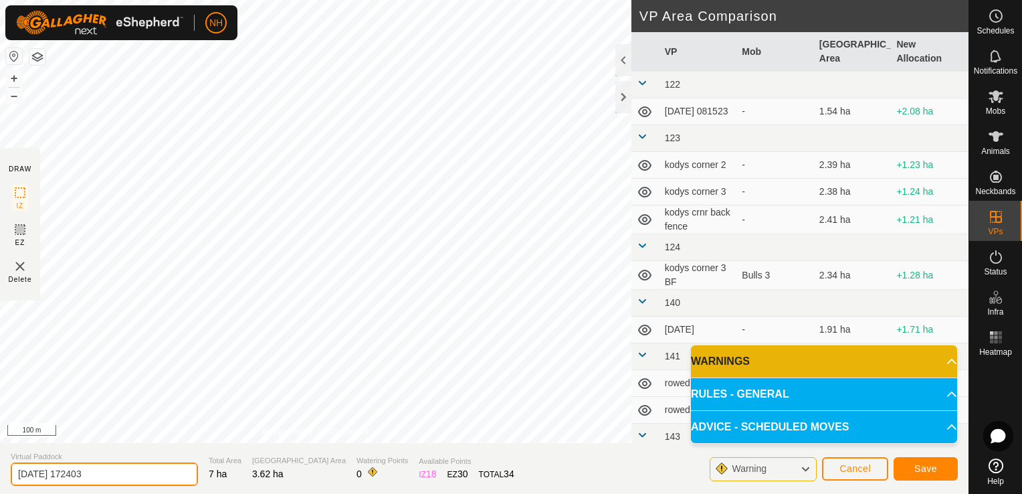
click at [147, 477] on input "[DATE] 172403" at bounding box center [104, 473] width 187 height 23
type input "2"
type input "mouats sun"
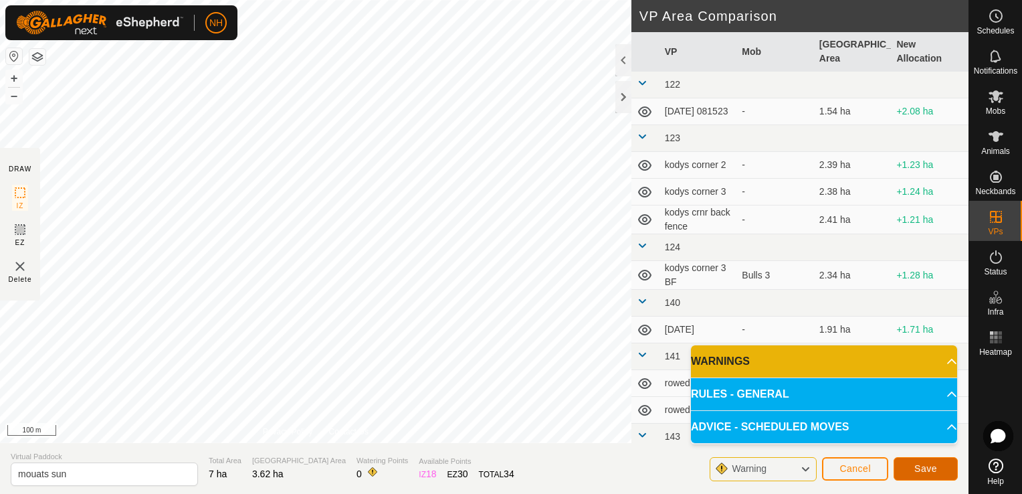
click at [936, 463] on button "Save" at bounding box center [926, 468] width 64 height 23
